Goal: Submit feedback/report problem: Submit feedback/report problem

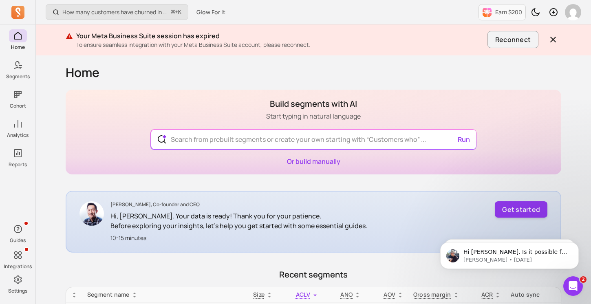
scroll to position [12, 0]
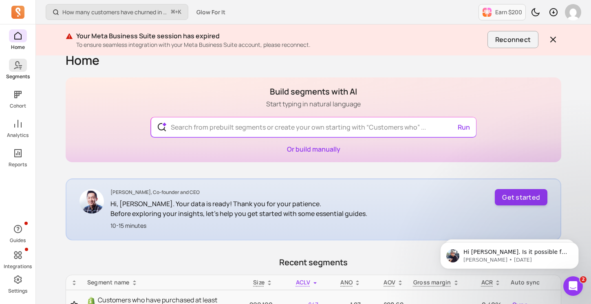
click at [20, 72] on link "Segments" at bounding box center [17, 69] width 35 height 21
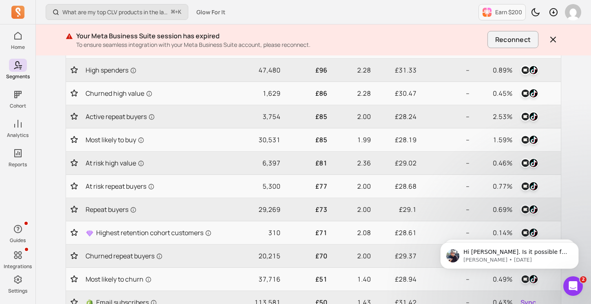
scroll to position [308, 0]
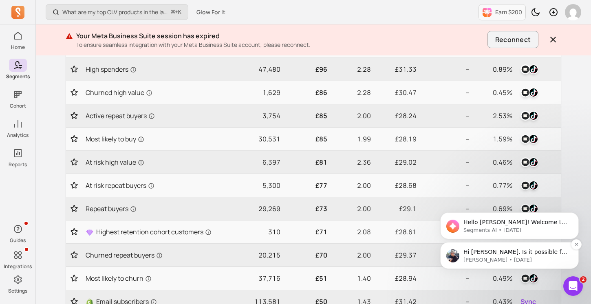
click at [536, 260] on p "[PERSON_NAME] • [DATE]" at bounding box center [515, 259] width 105 height 7
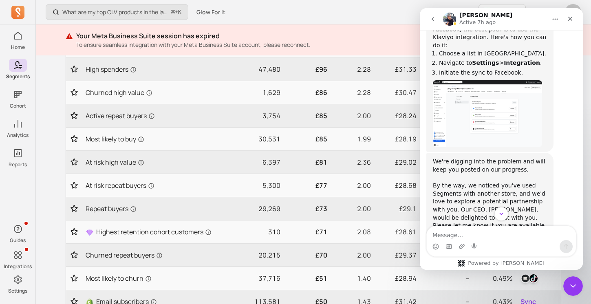
scroll to position [2792, 0]
click at [512, 81] on img "morris says…" at bounding box center [487, 114] width 109 height 67
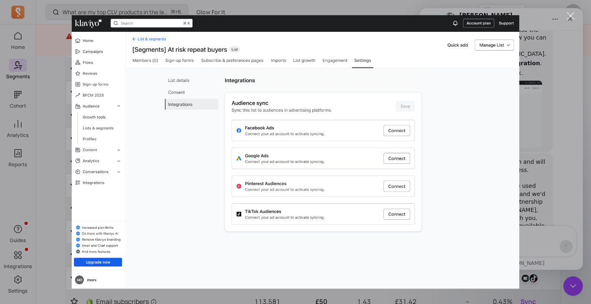
scroll to position [0, 0]
click at [576, 16] on div "Intercom messenger" at bounding box center [295, 152] width 591 height 304
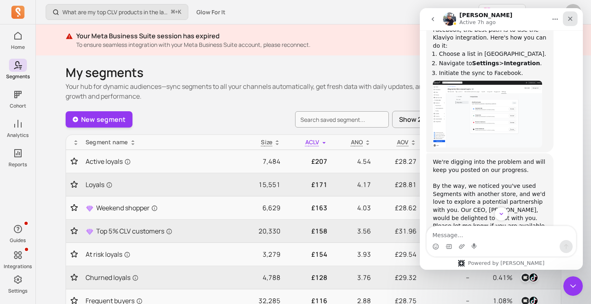
click at [569, 16] on icon "Close" at bounding box center [570, 18] width 7 height 7
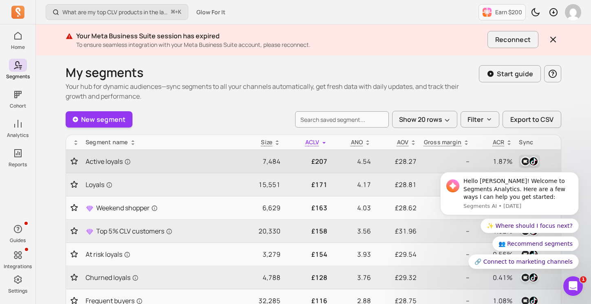
scroll to position [2845, 0]
click at [530, 158] on img "button" at bounding box center [533, 161] width 10 height 10
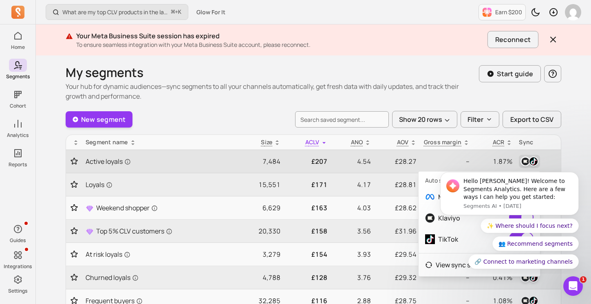
click at [528, 163] on img "button" at bounding box center [533, 161] width 10 height 10
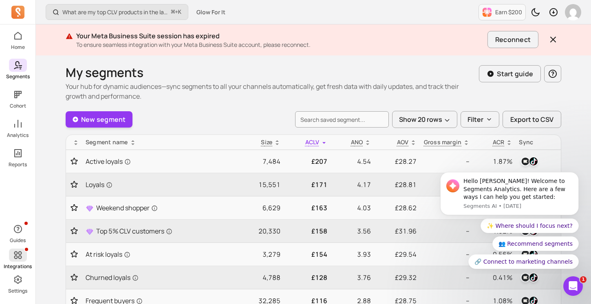
click at [23, 265] on p "Integrations" at bounding box center [18, 266] width 28 height 7
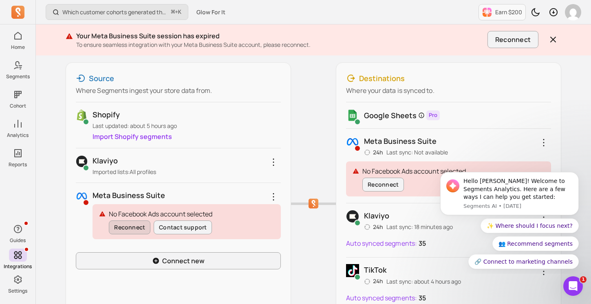
scroll to position [114, 0]
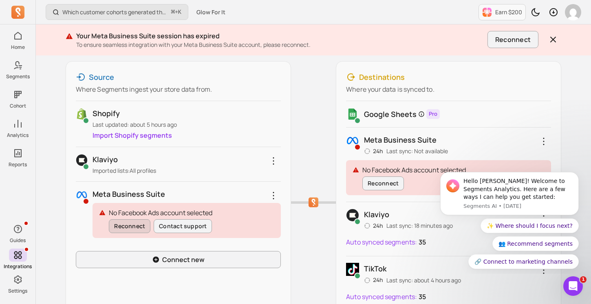
click at [138, 228] on button "Reconnect" at bounding box center [130, 226] width 42 height 14
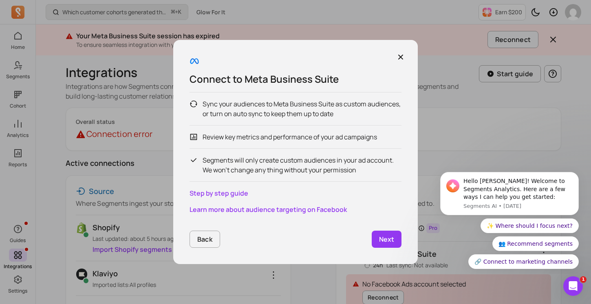
click at [392, 238] on p "Next" at bounding box center [386, 239] width 15 height 10
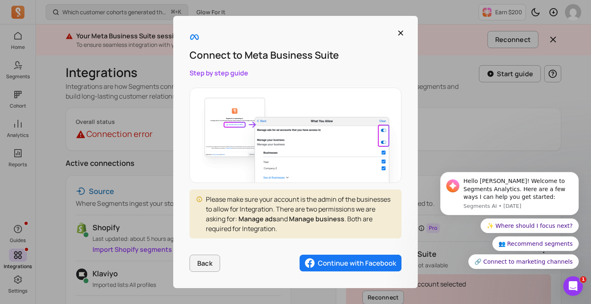
click at [348, 264] on img "button" at bounding box center [350, 263] width 102 height 17
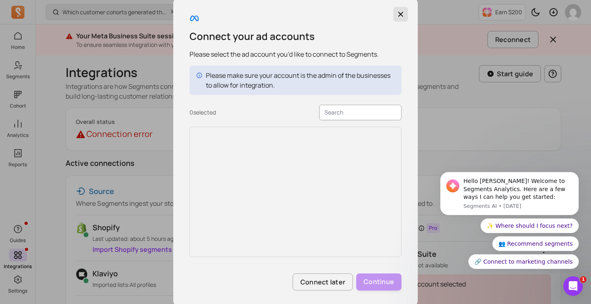
click at [396, 15] on button "button" at bounding box center [400, 14] width 15 height 15
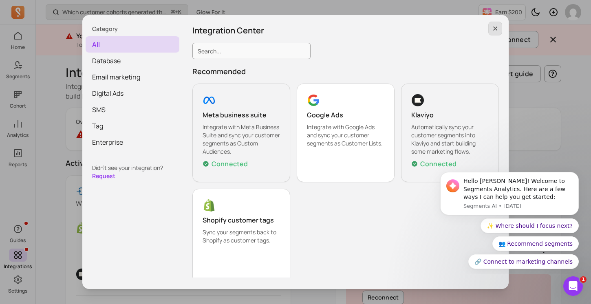
click at [490, 29] on button "button" at bounding box center [495, 29] width 14 height 14
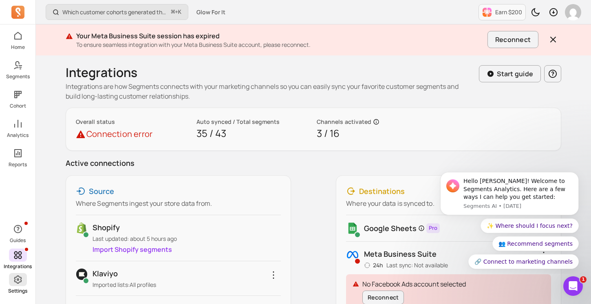
click at [13, 290] on p "Settings" at bounding box center [17, 291] width 19 height 7
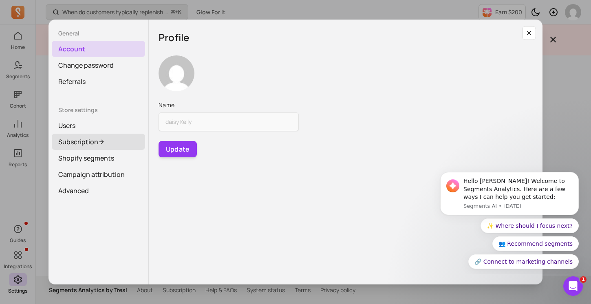
click at [101, 144] on icon at bounding box center [101, 142] width 7 height 7
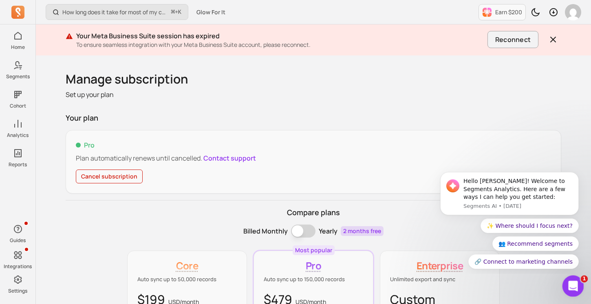
click at [581, 284] on div "Open Intercom Messenger" at bounding box center [571, 284] width 27 height 27
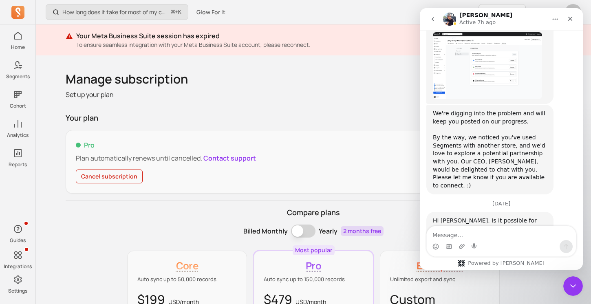
scroll to position [2845, 0]
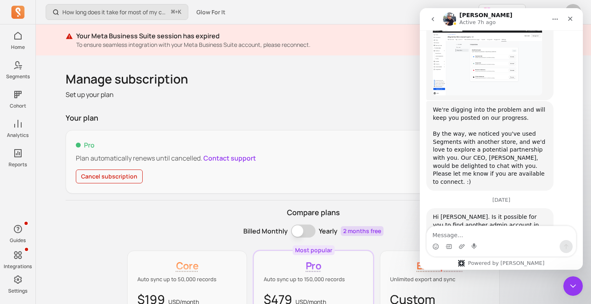
click at [487, 234] on textarea "Message…" at bounding box center [501, 233] width 149 height 14
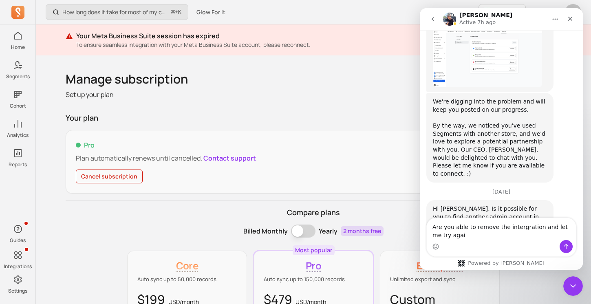
type textarea "Are you able to remove the intergration and let me try again"
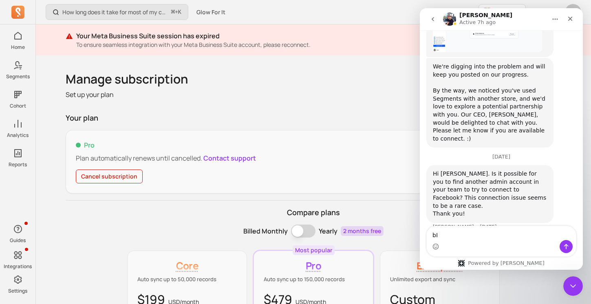
type textarea "b"
type textarea "Bit of a nightmare without being able to use meta"
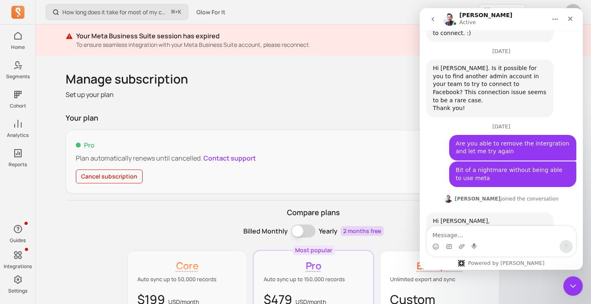
scroll to position [2994, 0]
